Goal: Transaction & Acquisition: Purchase product/service

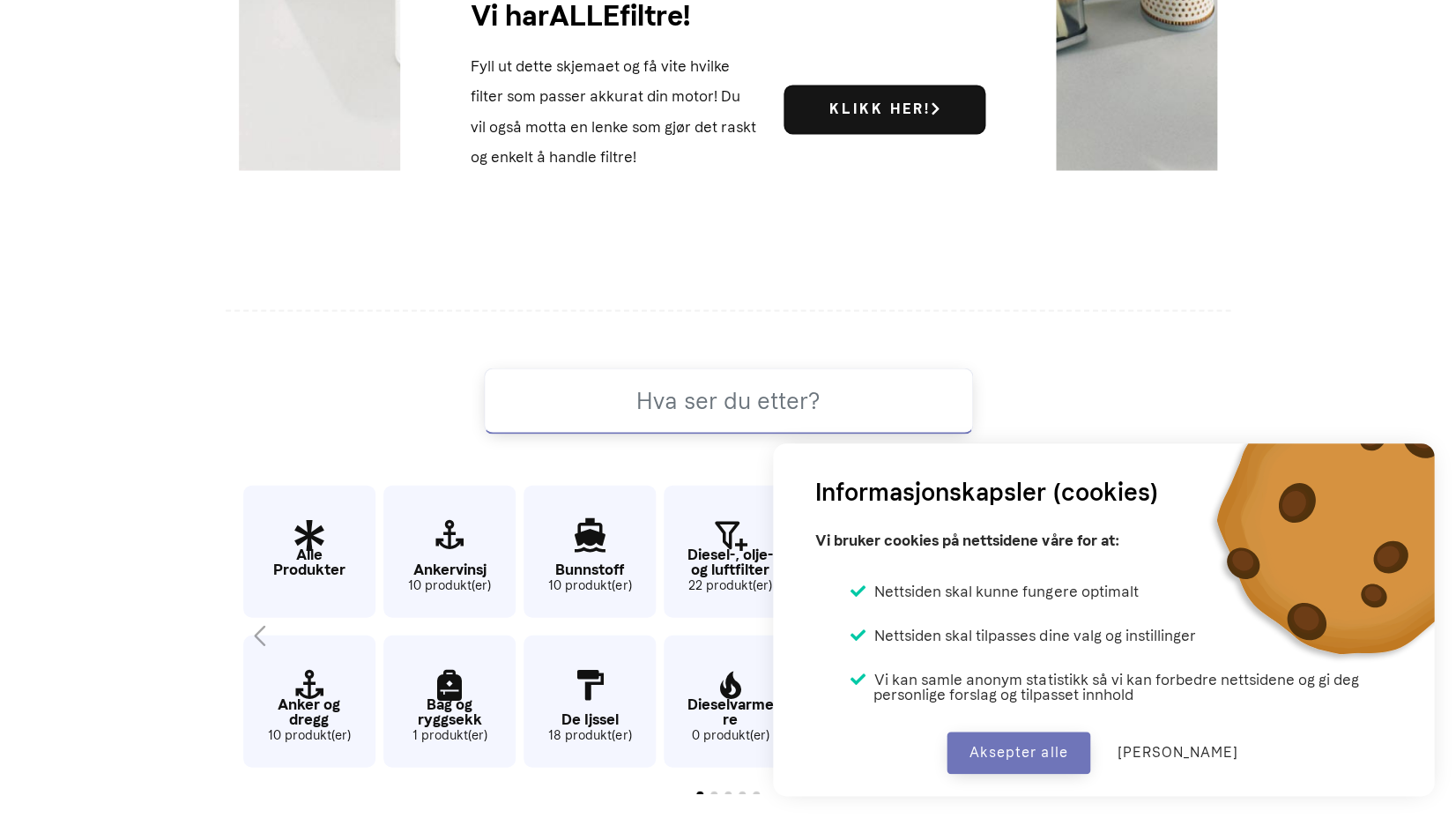
scroll to position [880, 0]
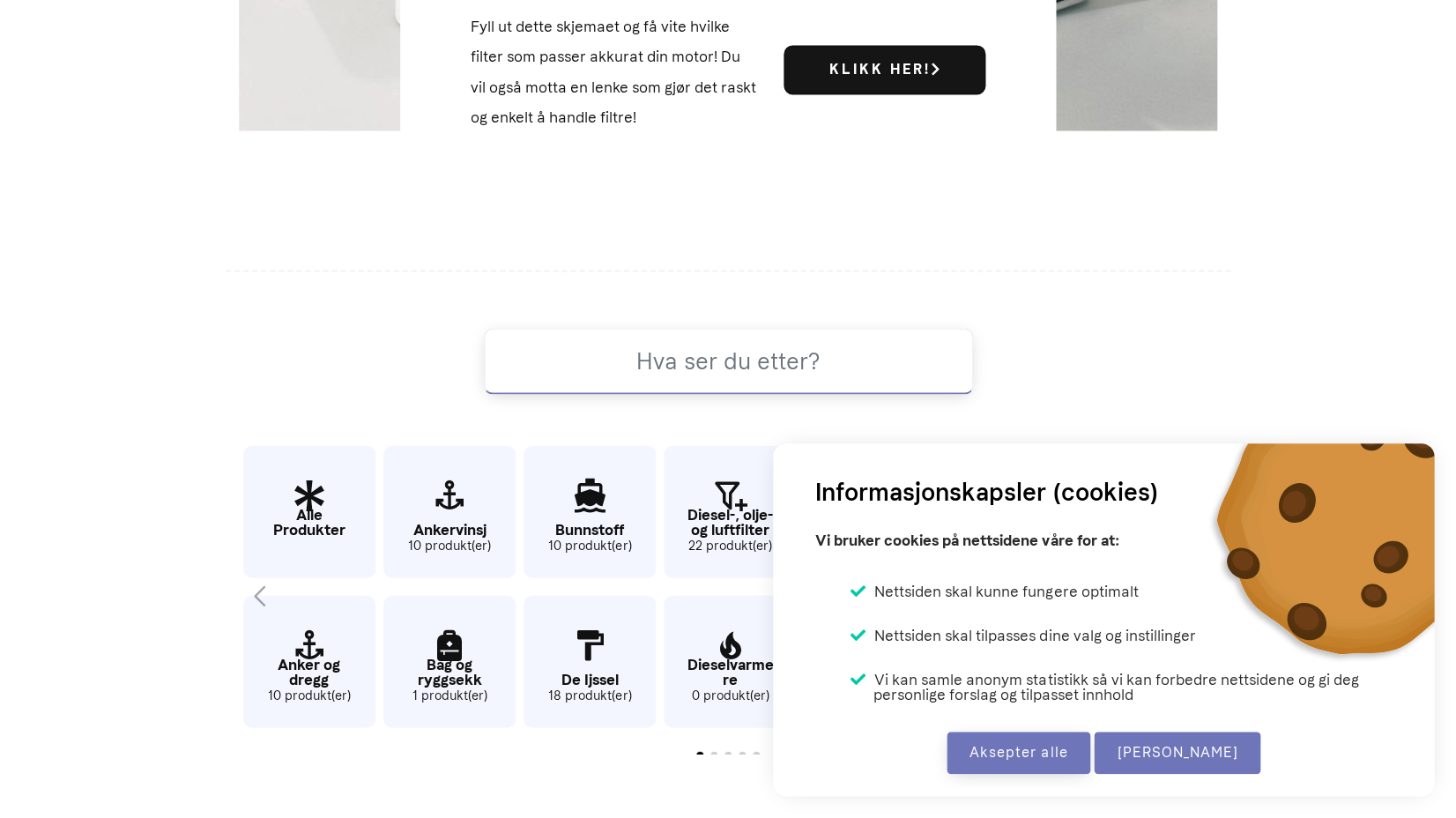
click at [1156, 747] on button "[PERSON_NAME]" at bounding box center [1177, 753] width 166 height 42
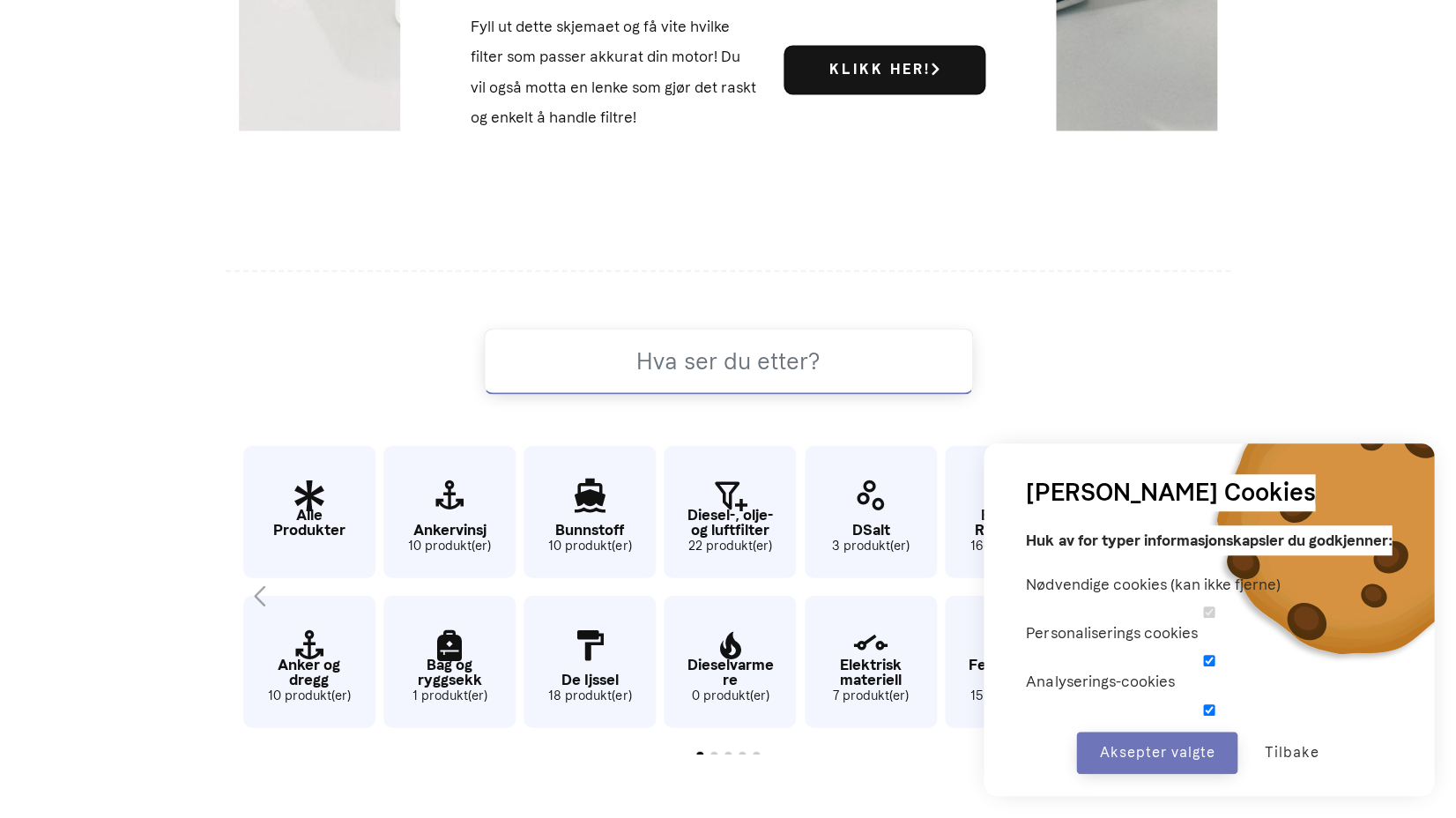
click at [1026, 655] on input "checkbox" at bounding box center [1208, 661] width 365 height 11
checkbox input "false"
click at [1026, 704] on input "checkbox" at bounding box center [1208, 710] width 365 height 11
checkbox input "false"
click at [1108, 750] on button "Aksepter valgte" at bounding box center [1156, 753] width 162 height 42
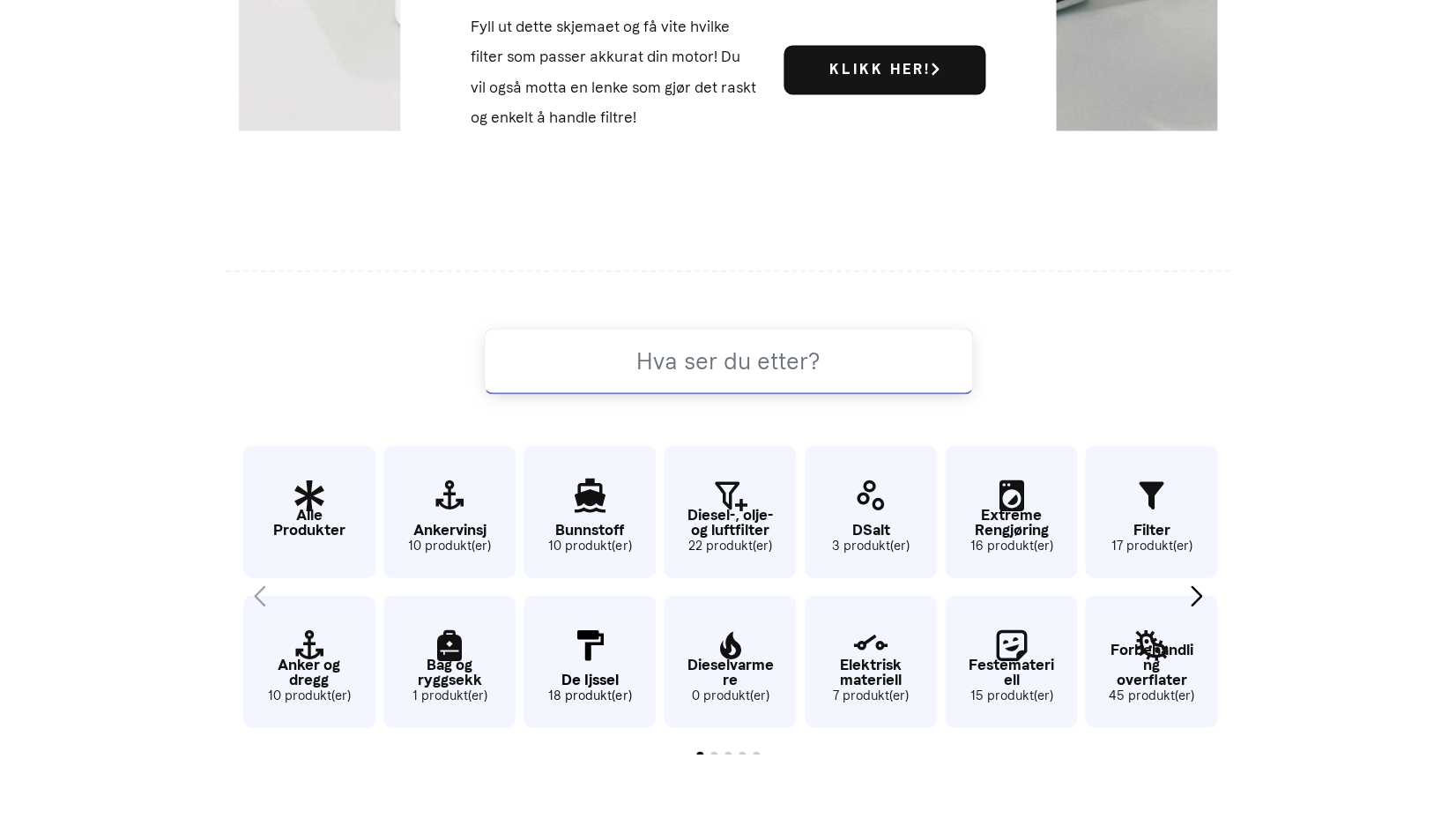
click at [592, 640] on icon "6 / 62" at bounding box center [589, 645] width 132 height 57
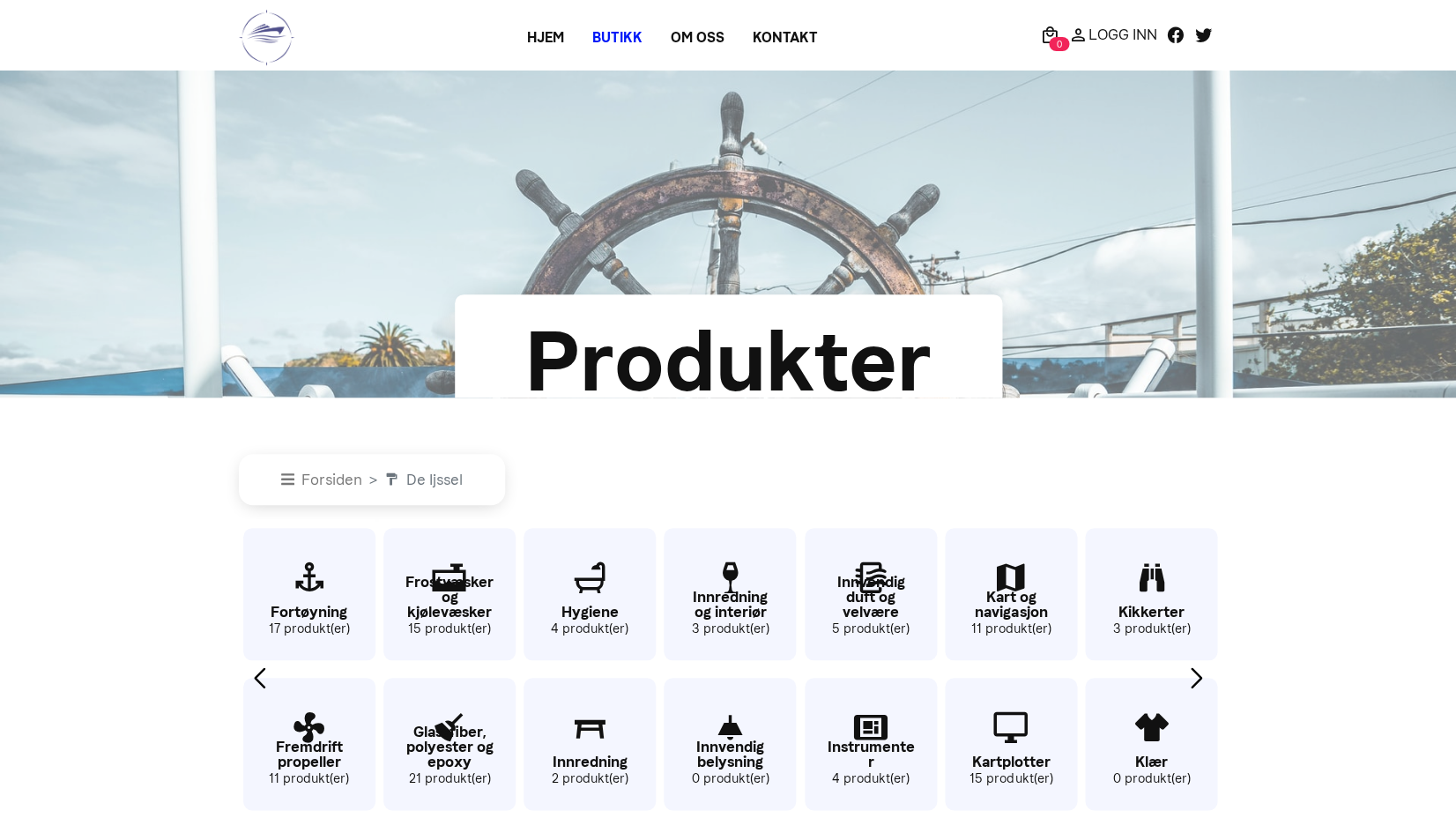
click at [635, 38] on link "Butikk" at bounding box center [618, 38] width 79 height 32
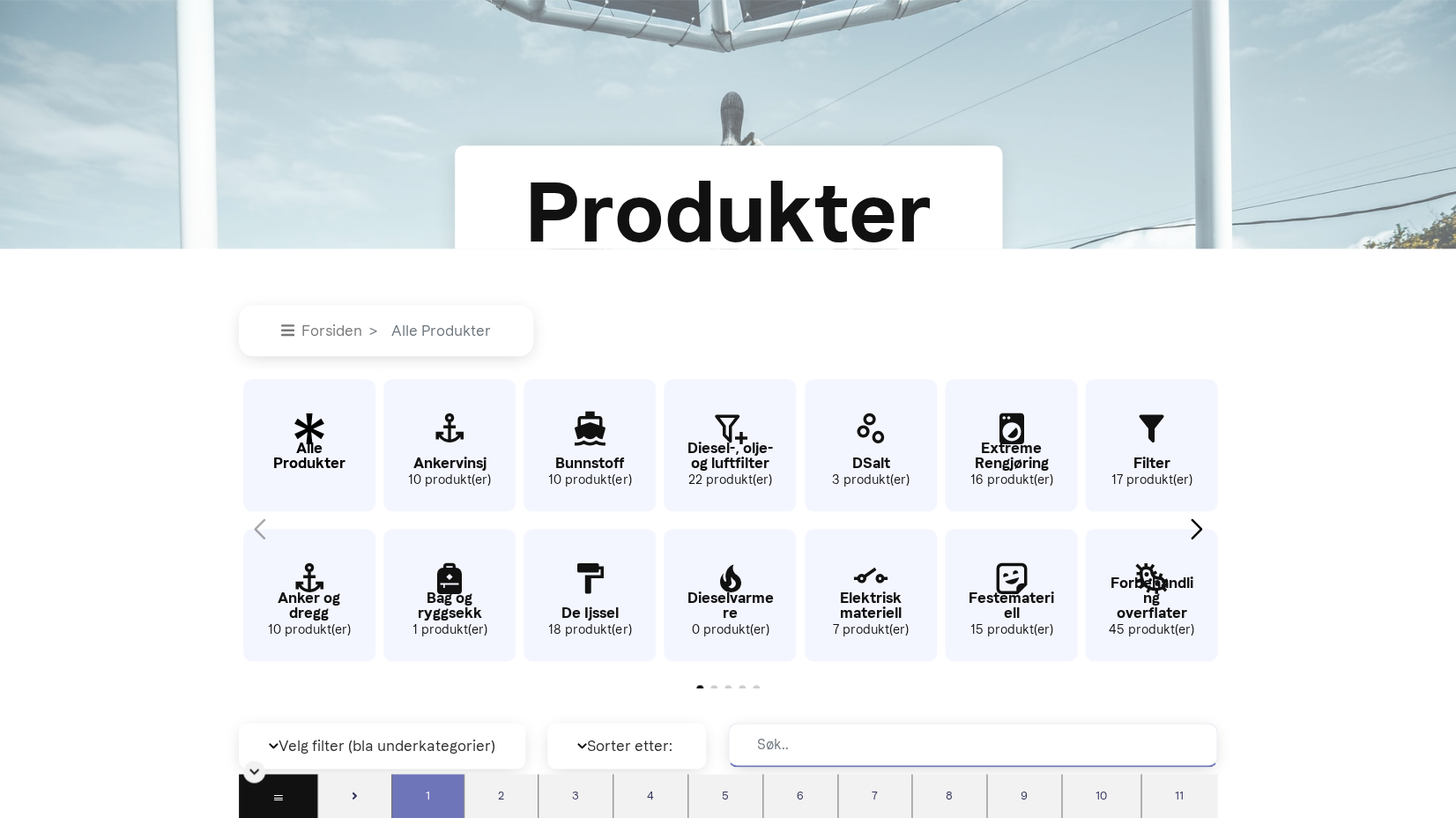
click at [296, 428] on icon "1 / 62" at bounding box center [308, 429] width 132 height 57
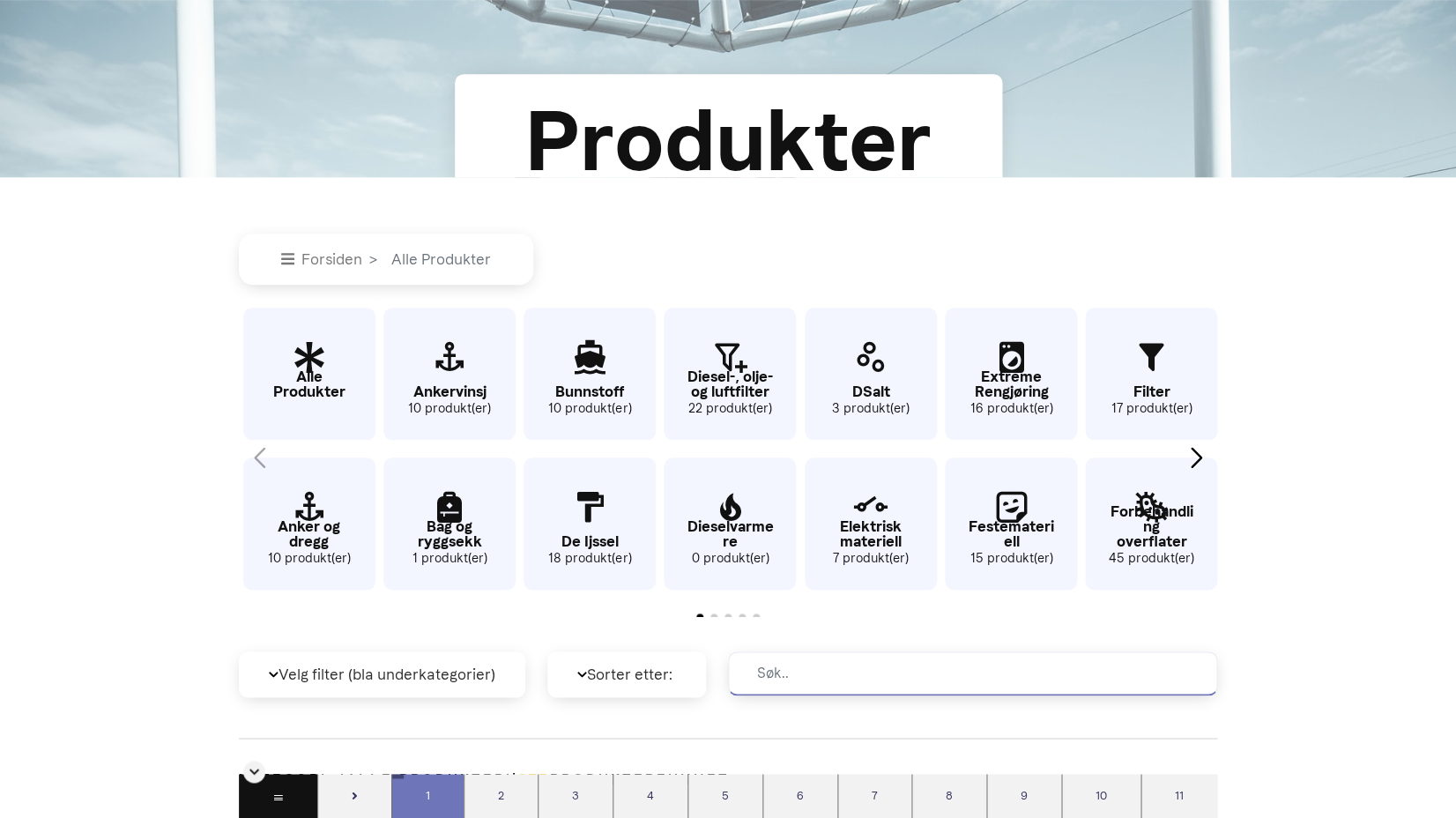
scroll to position [835, 0]
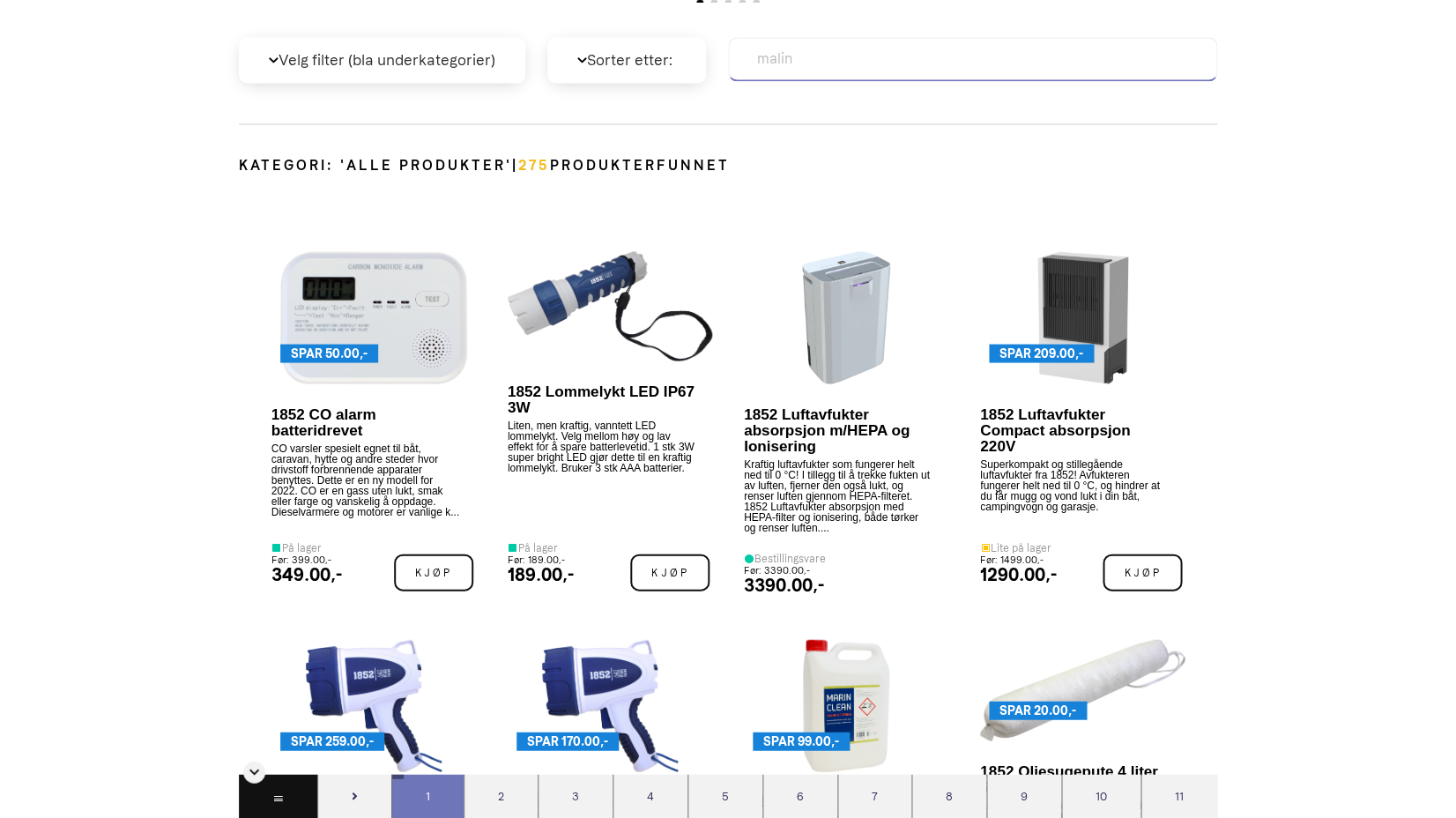
type input "maling"
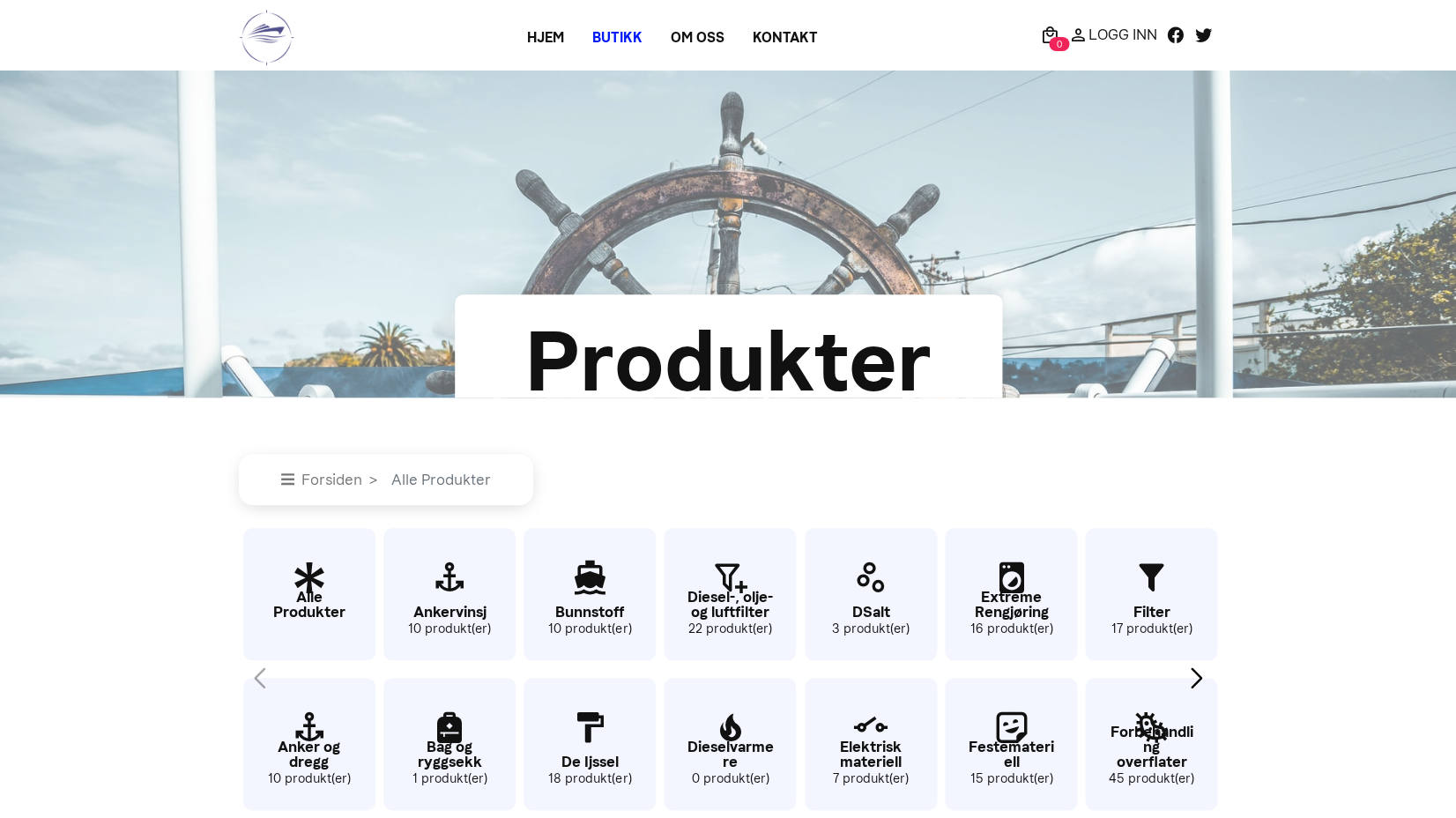
scroll to position [0, 0]
